Goal: Transaction & Acquisition: Register for event/course

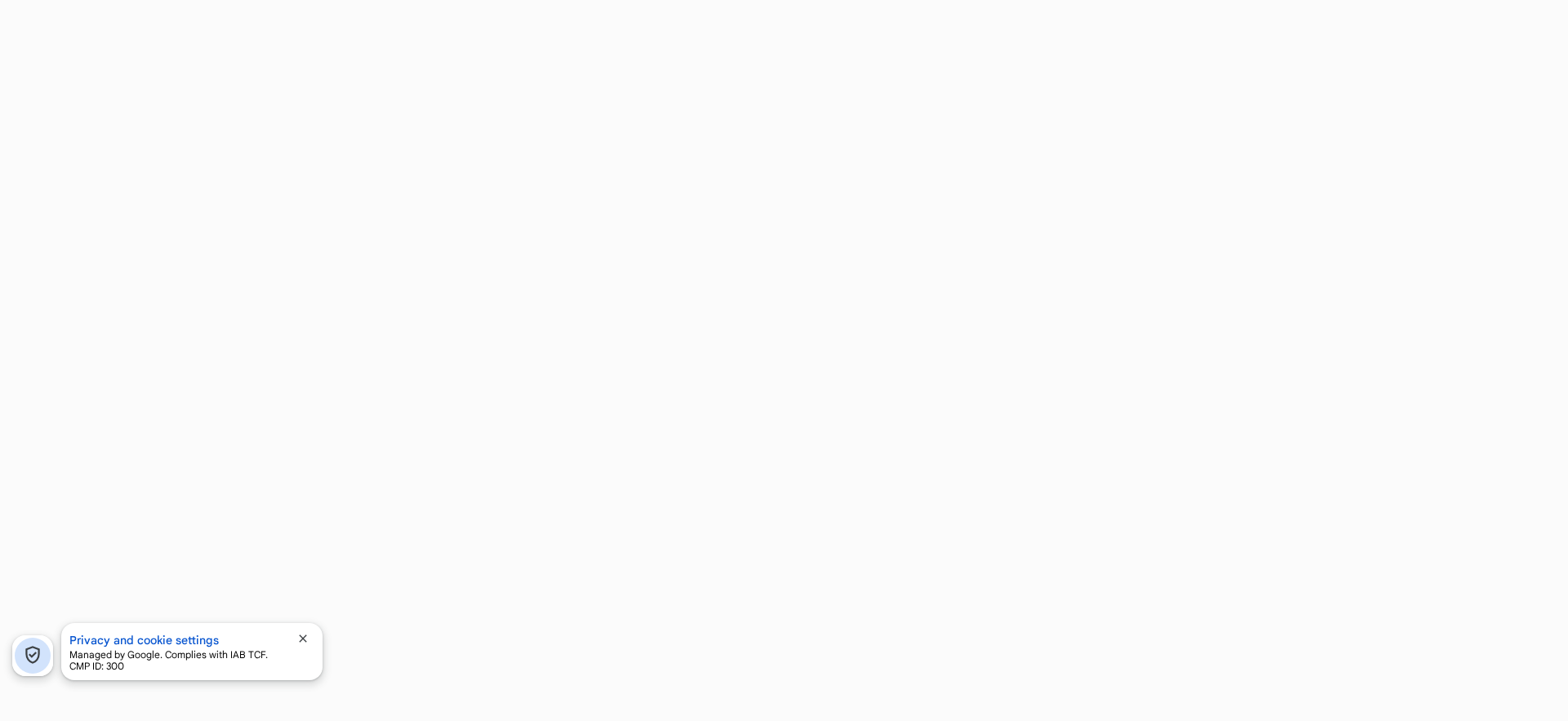
click at [306, 639] on span "close" at bounding box center [303, 639] width 13 height 13
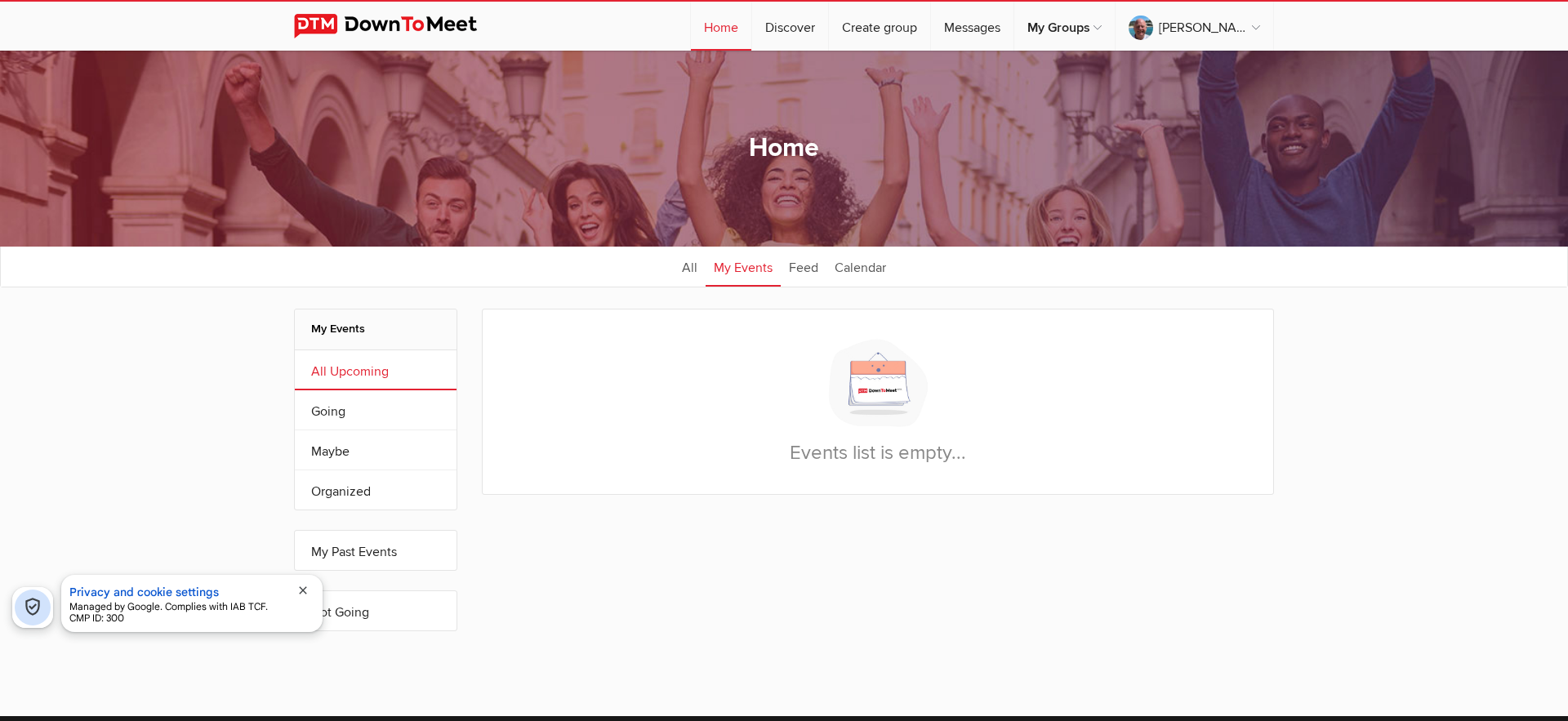
click at [358, 366] on link "All Upcoming" at bounding box center [376, 370] width 162 height 39
click at [690, 268] on link "All" at bounding box center [689, 266] width 32 height 41
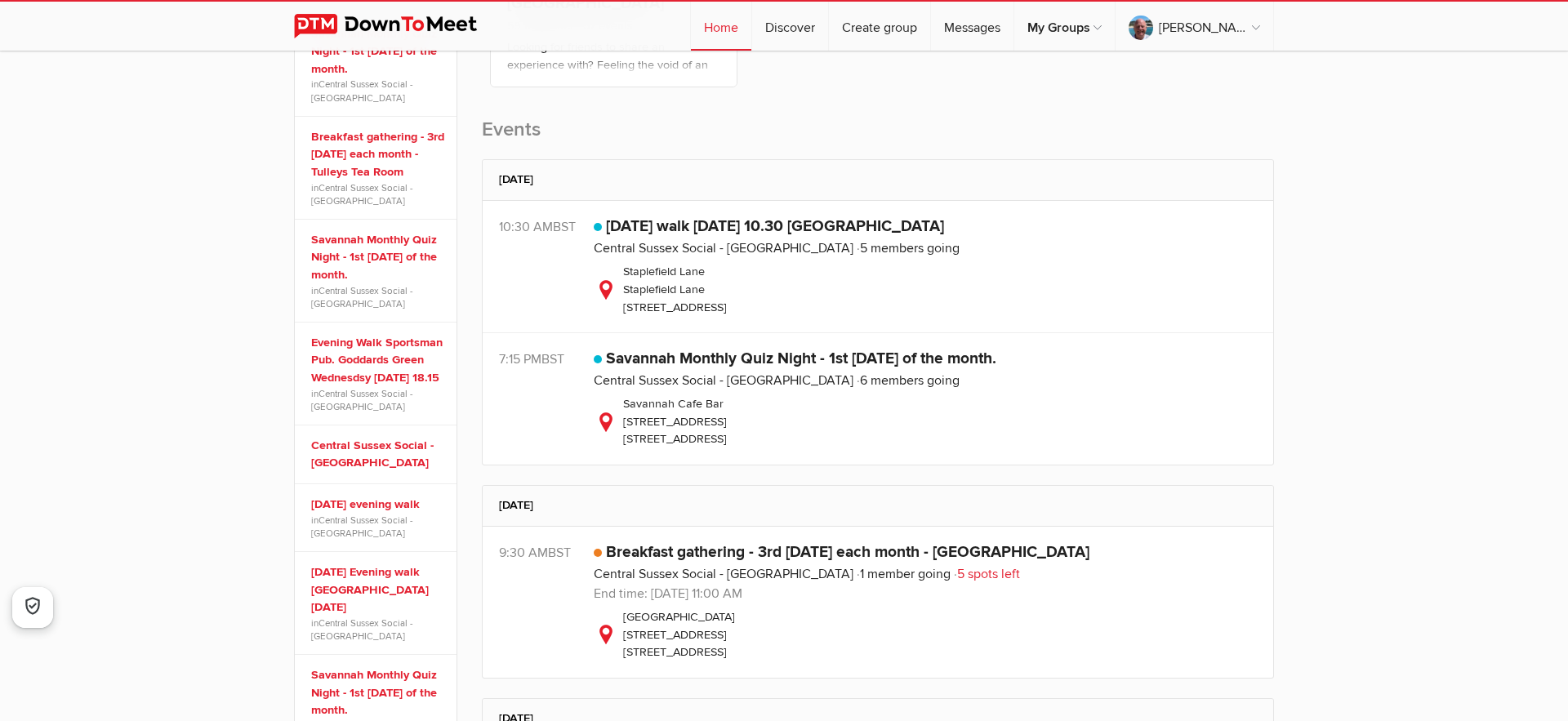
scroll to position [455, 0]
click at [713, 362] on link "Savannah Monthly Quiz Night - 1st [DATE] of the month." at bounding box center [801, 361] width 391 height 20
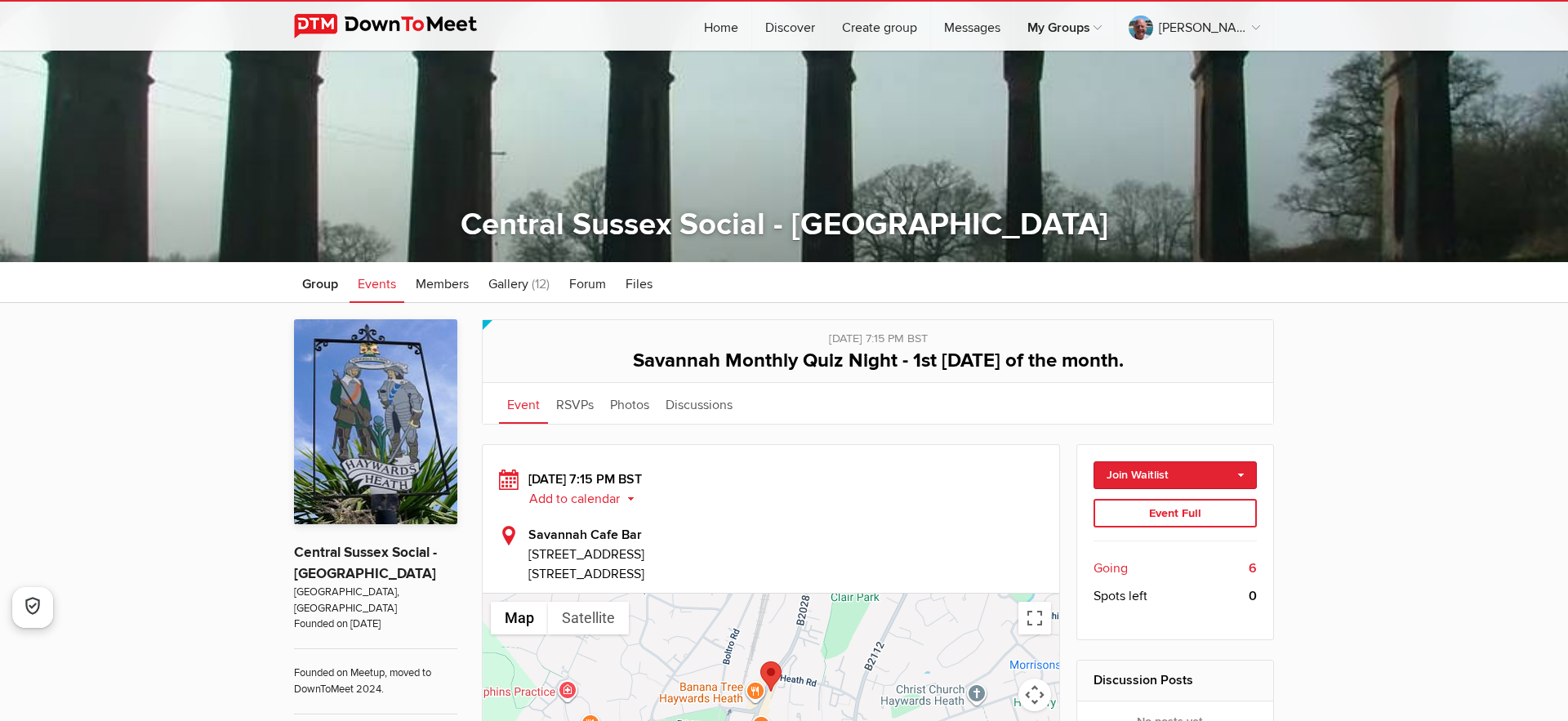
scroll to position [182, 0]
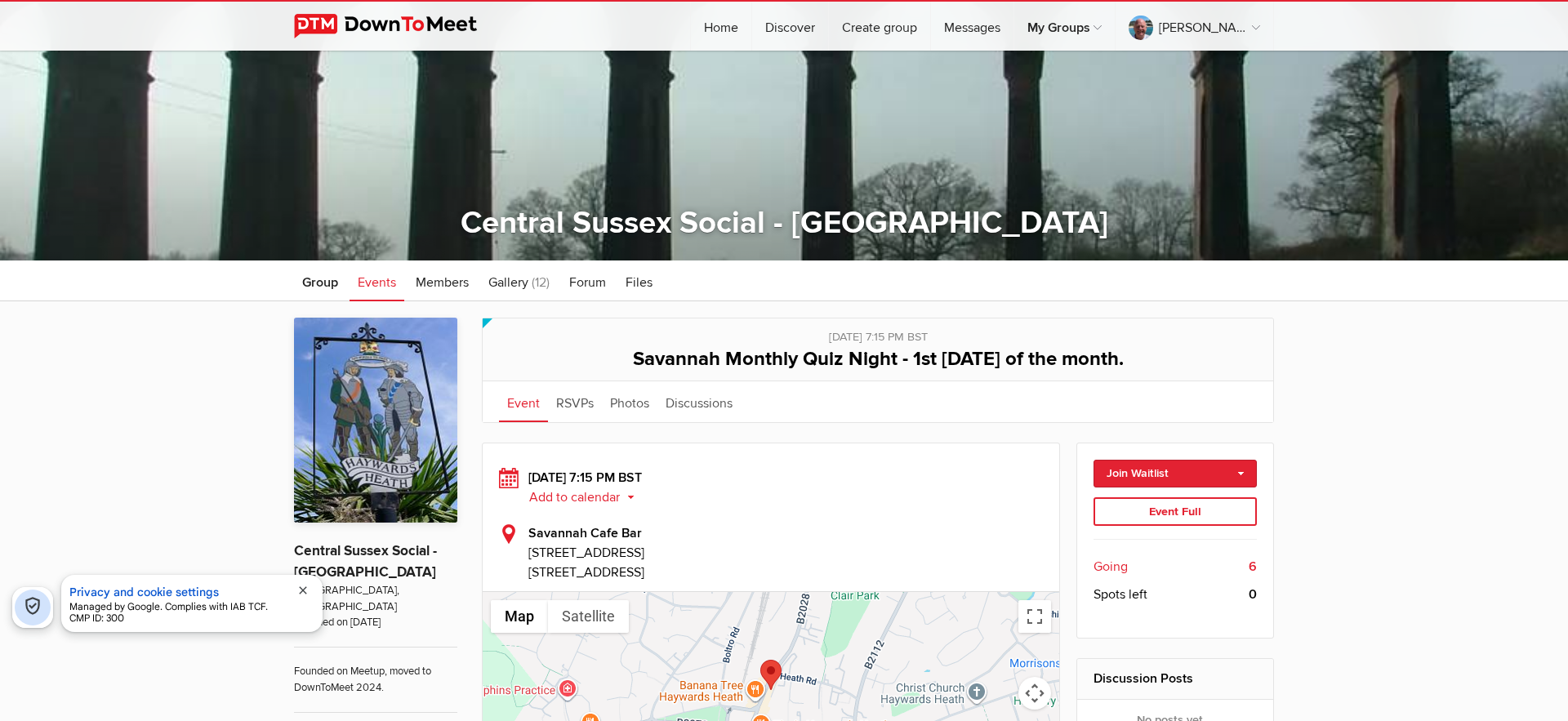
click at [1106, 569] on span "Going" at bounding box center [1110, 567] width 34 height 20
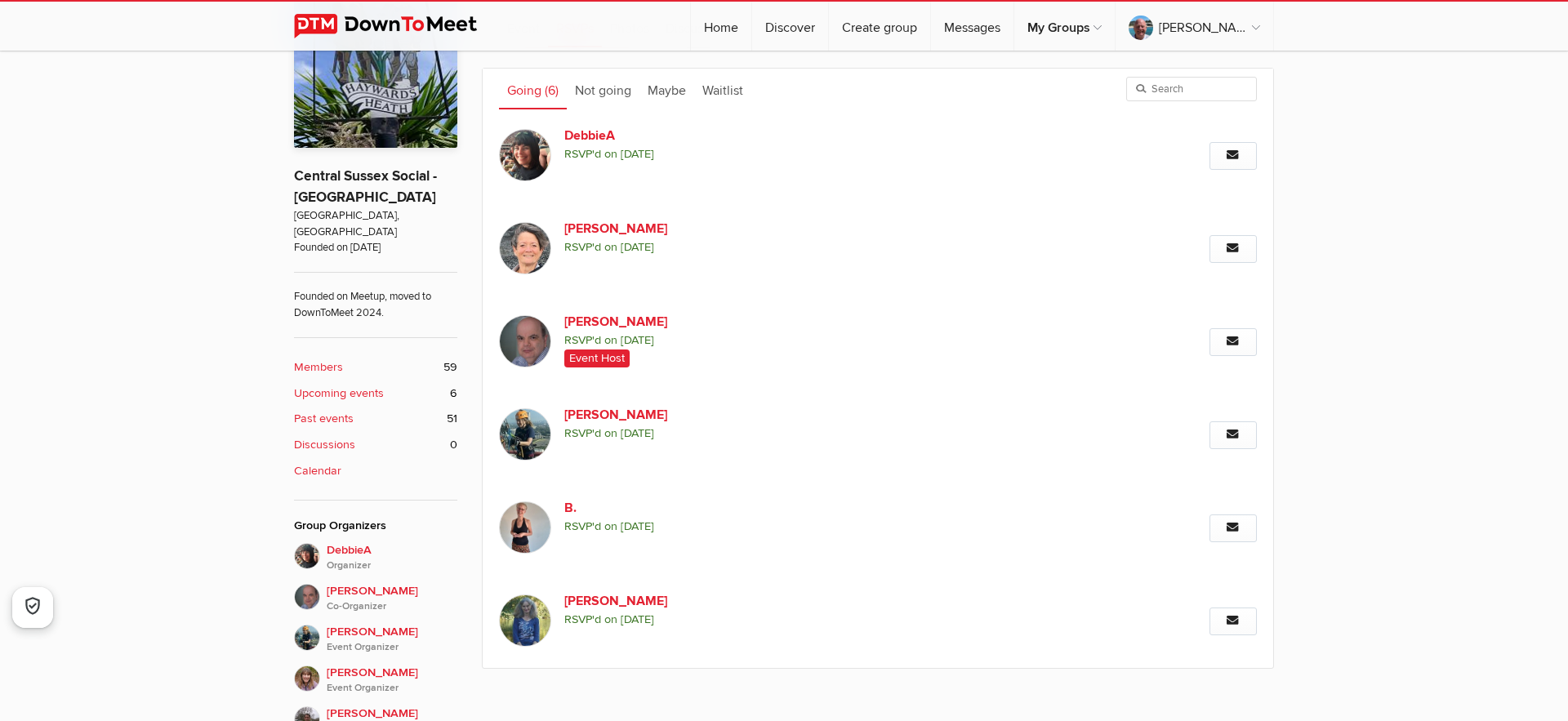
scroll to position [561, 0]
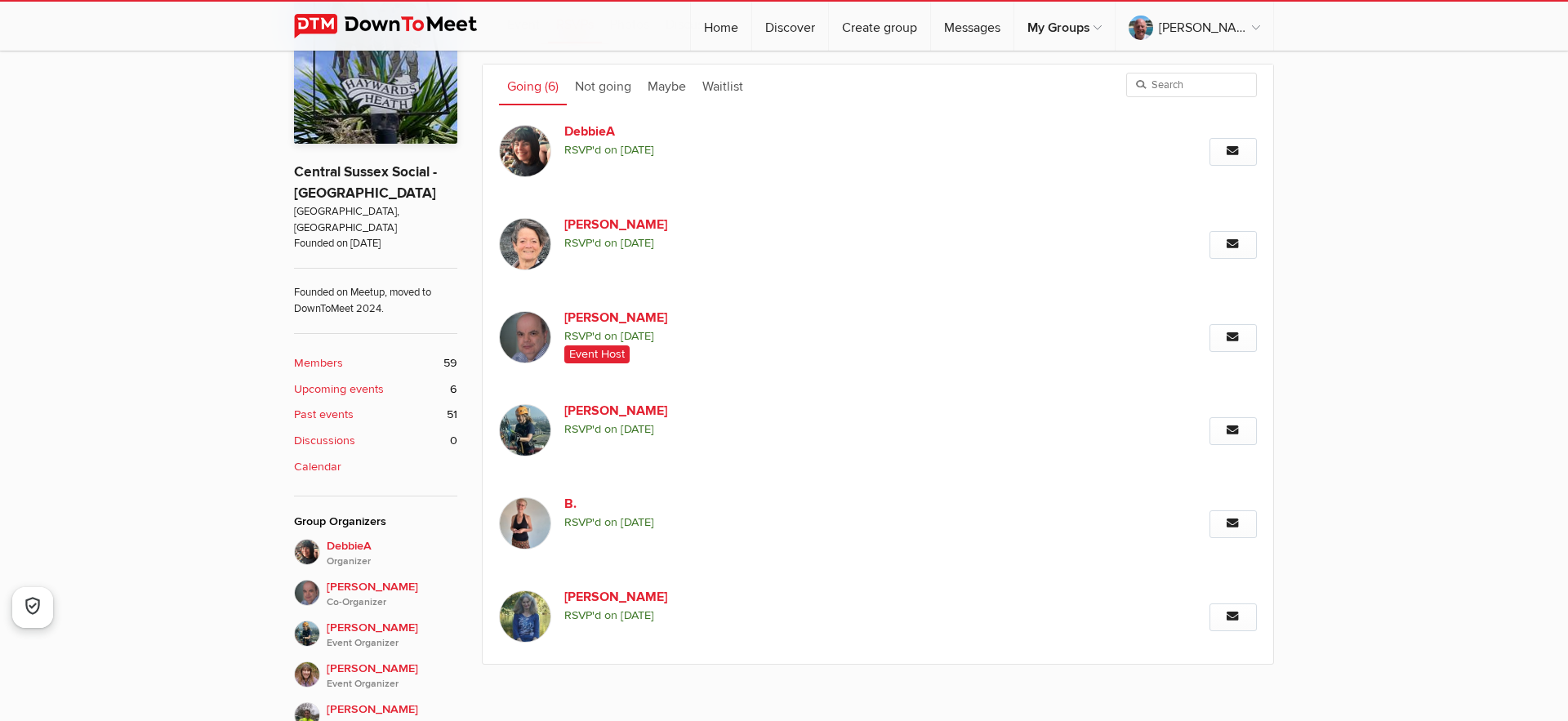
click at [524, 418] on img at bounding box center [525, 430] width 52 height 52
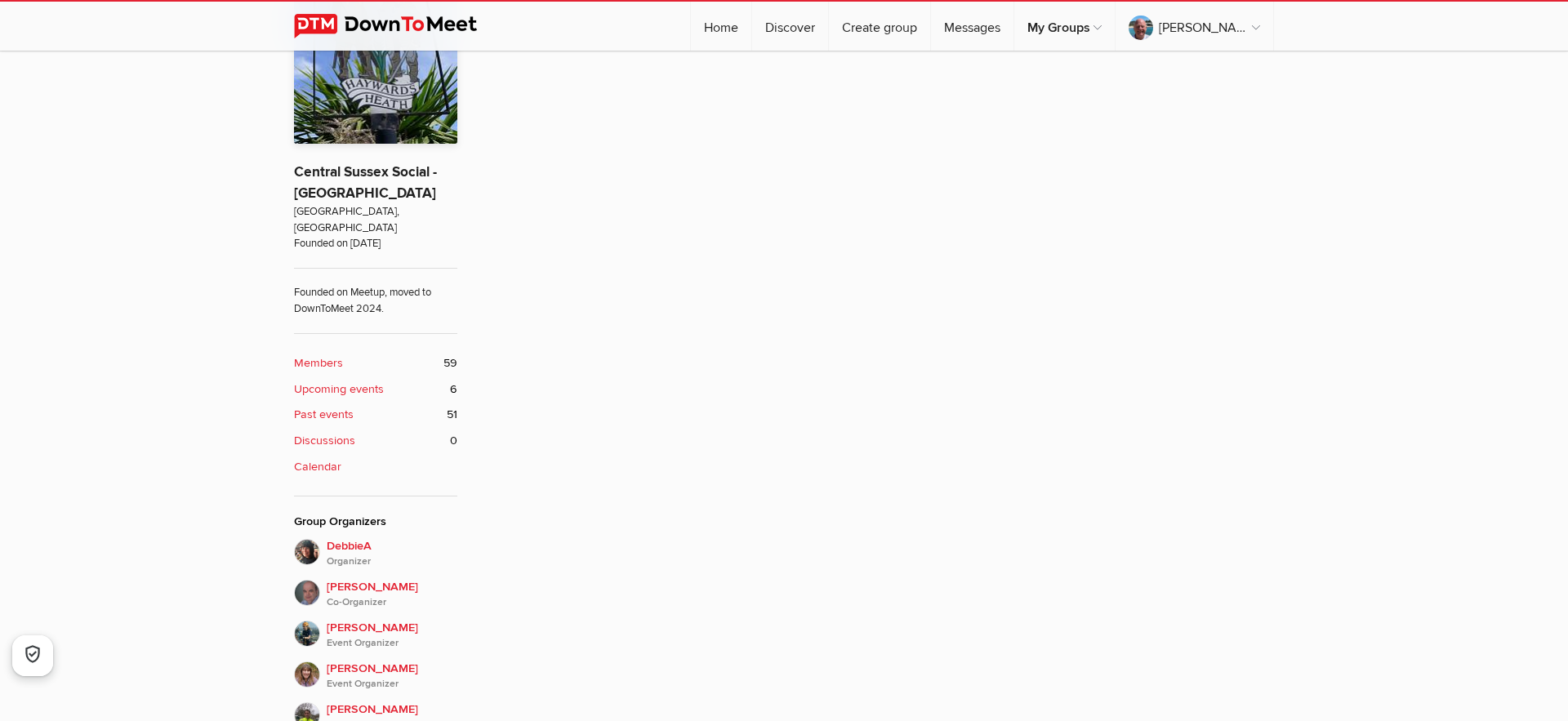
scroll to position [443, 0]
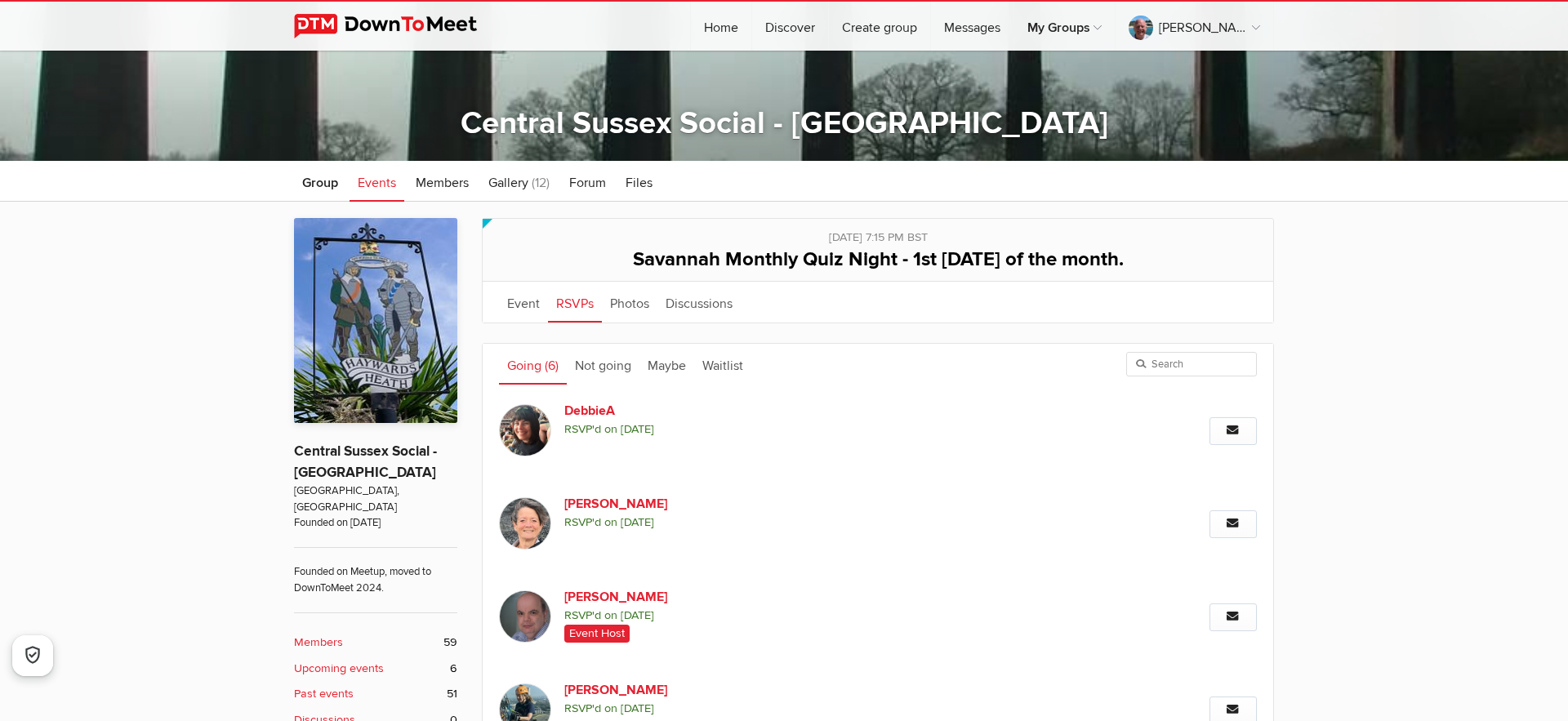
scroll to position [280, 0]
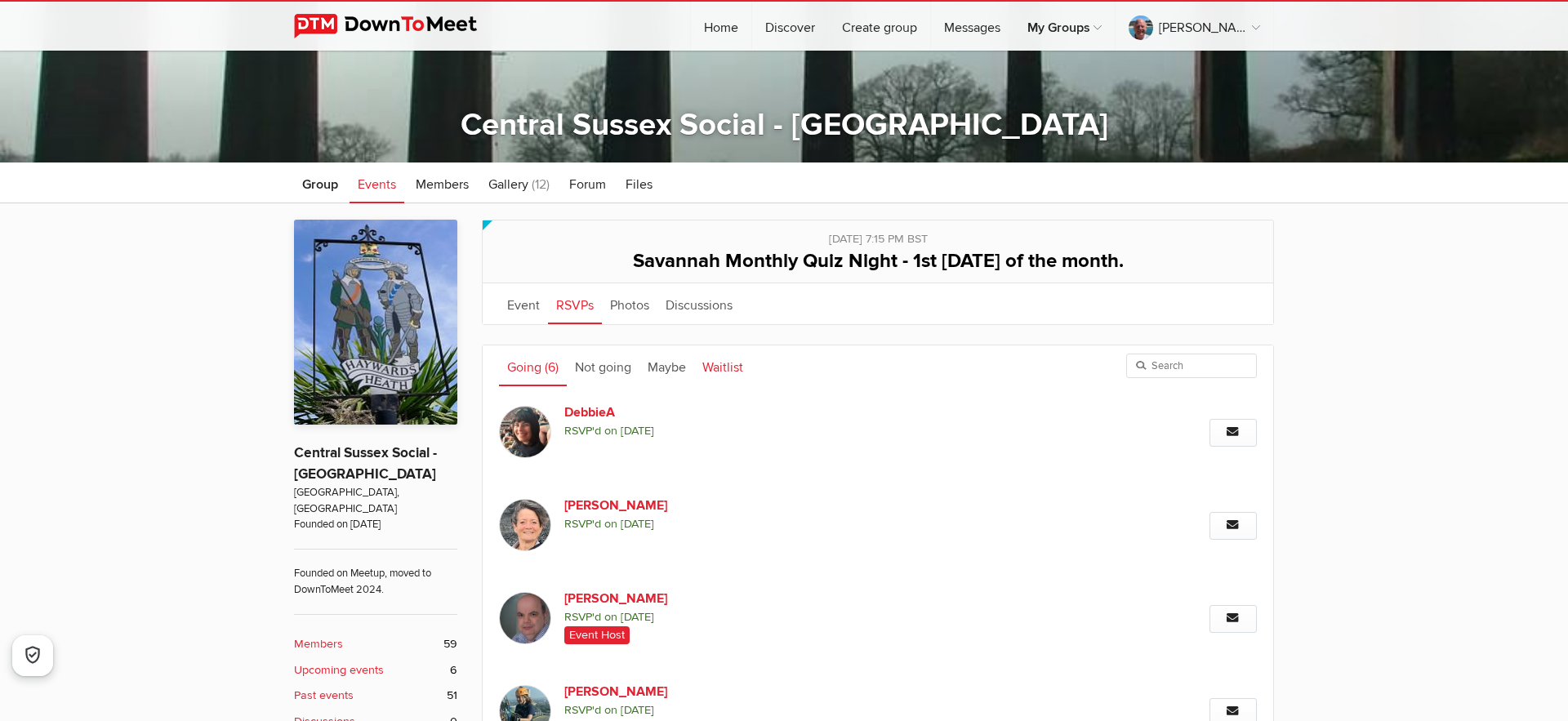
click at [722, 367] on link "Waitlist" at bounding box center [723, 365] width 57 height 41
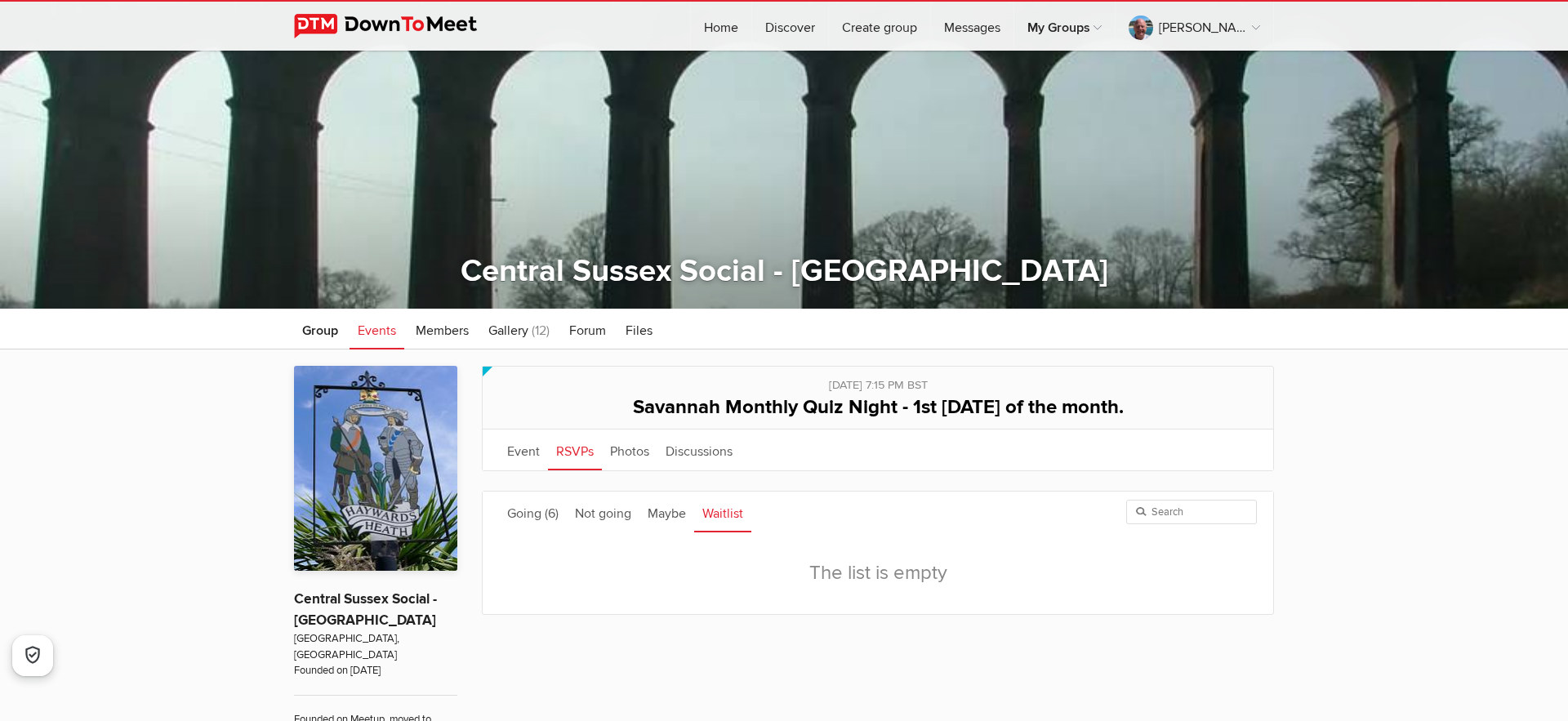
scroll to position [130, 0]
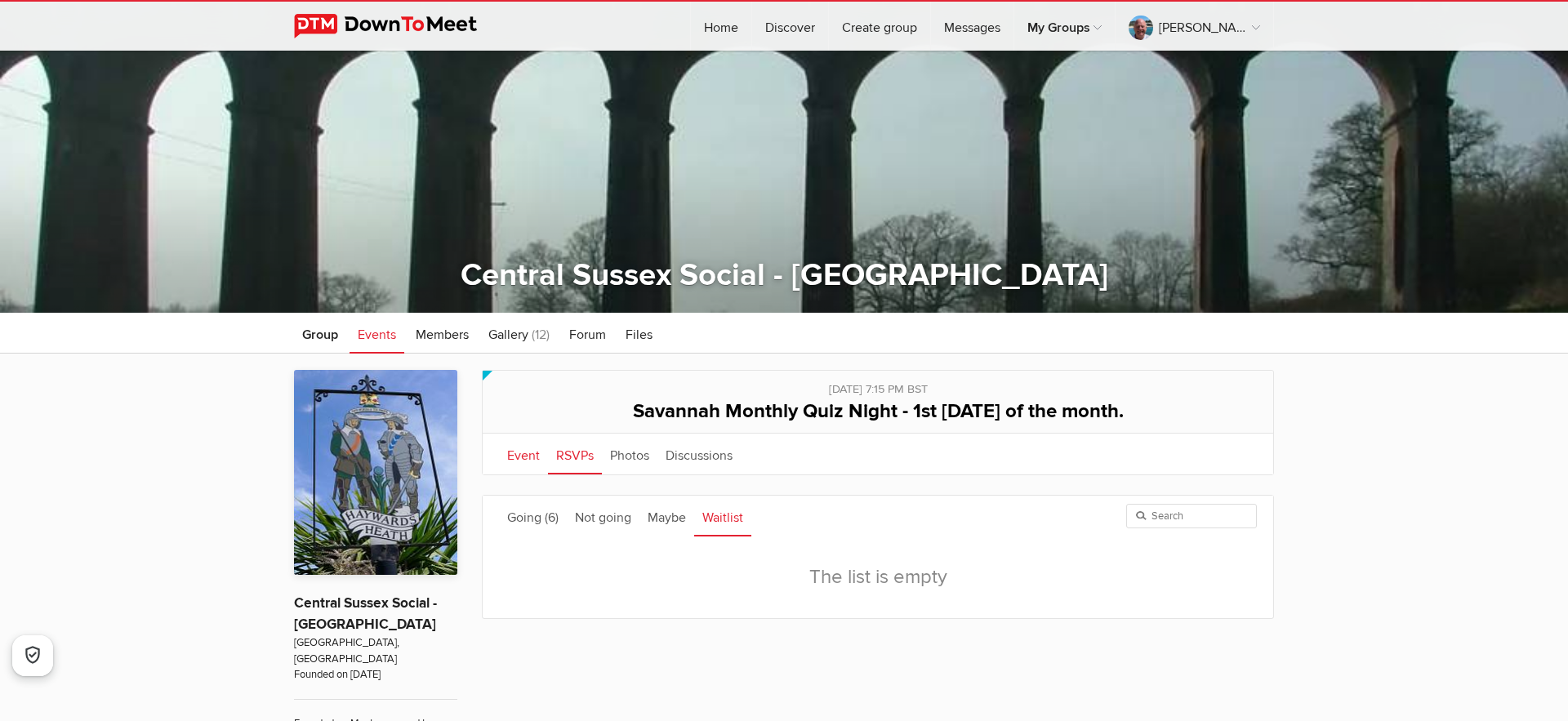
click at [525, 456] on link "Event" at bounding box center [523, 454] width 49 height 41
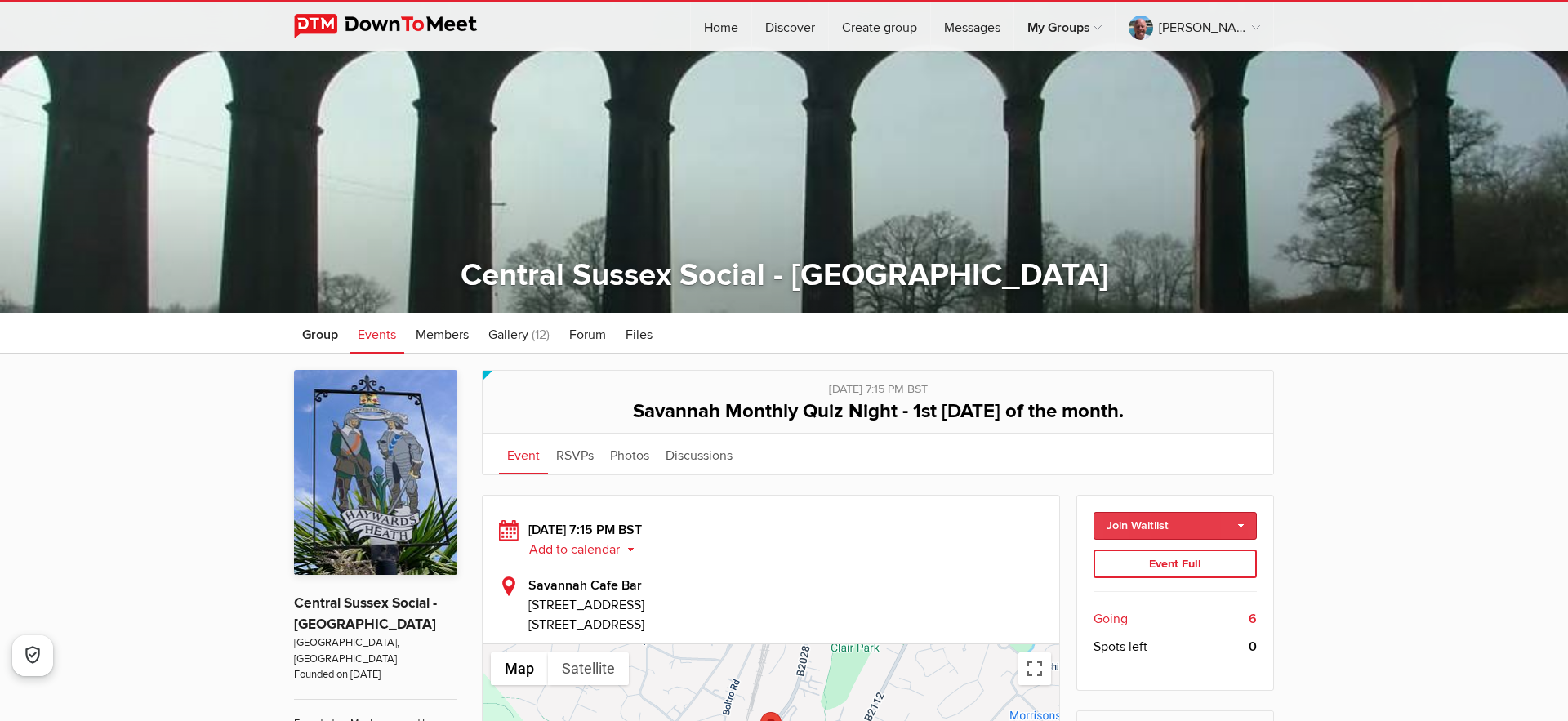
click at [1242, 523] on link "Join Waitlist" at bounding box center [1175, 525] width 164 height 27
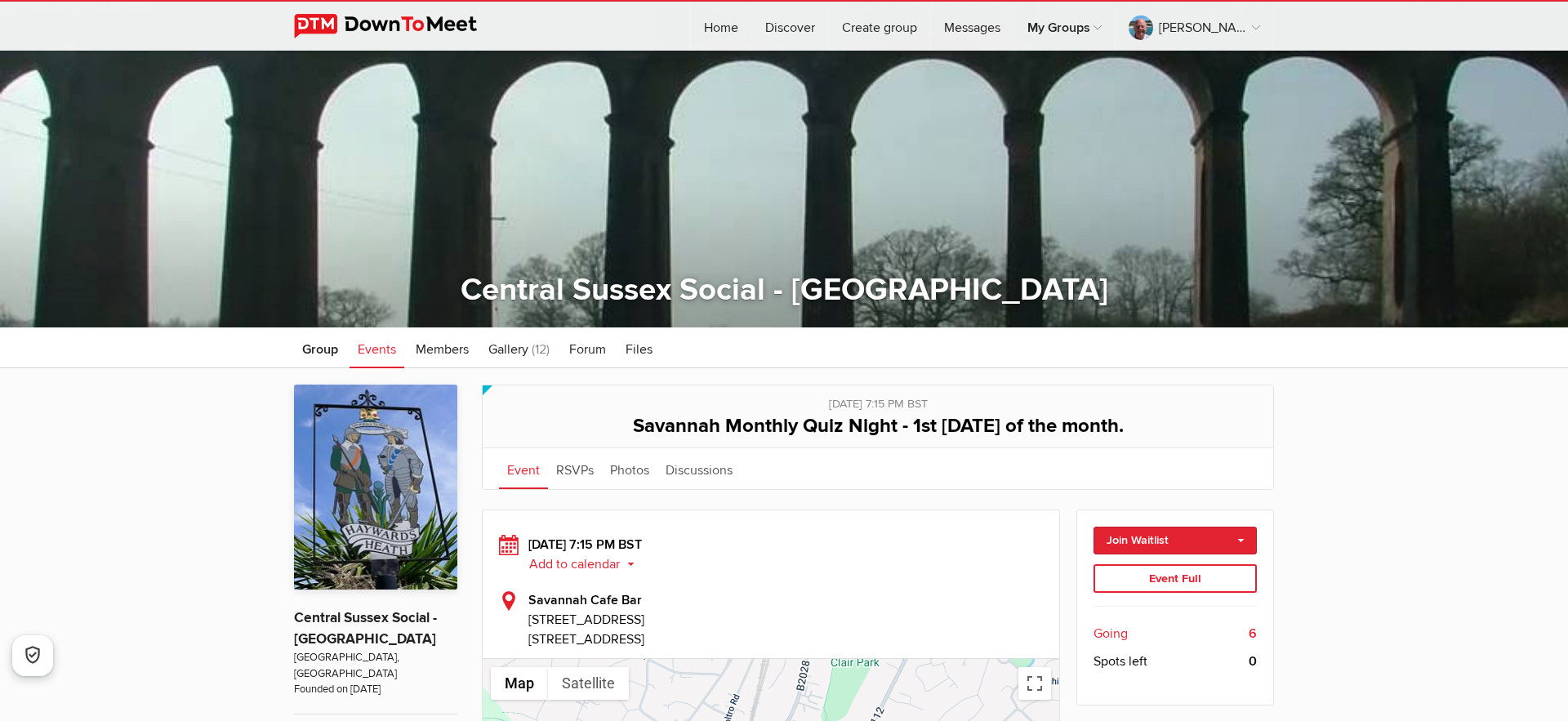
scroll to position [112, 0]
